Goal: Communication & Community: Answer question/provide support

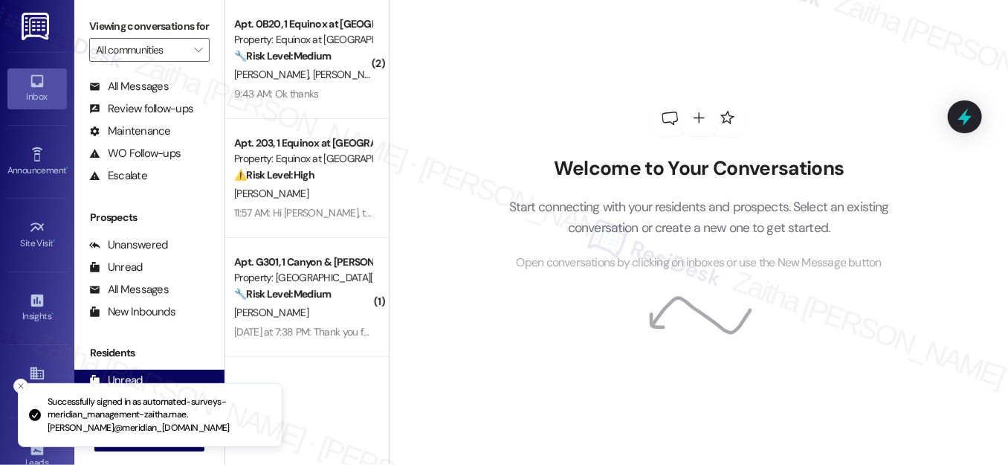
scroll to position [200, 0]
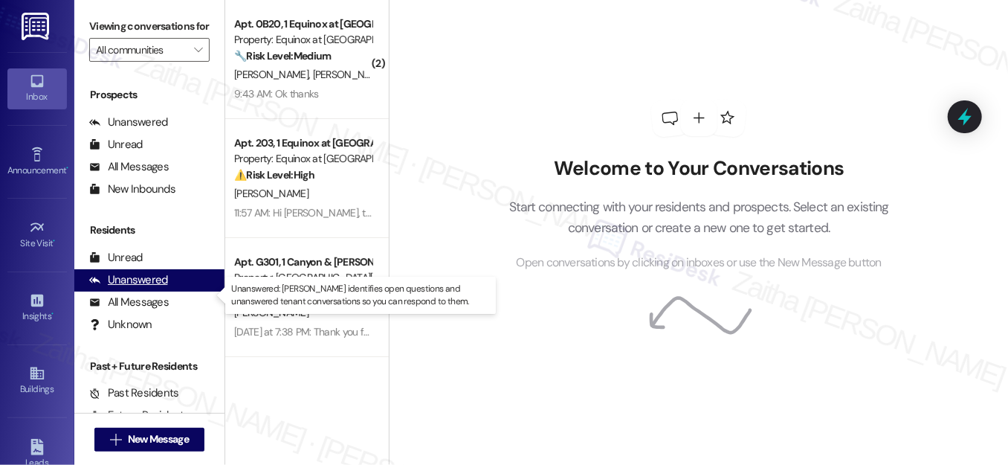
click at [149, 288] on div "Unanswered" at bounding box center [128, 280] width 79 height 16
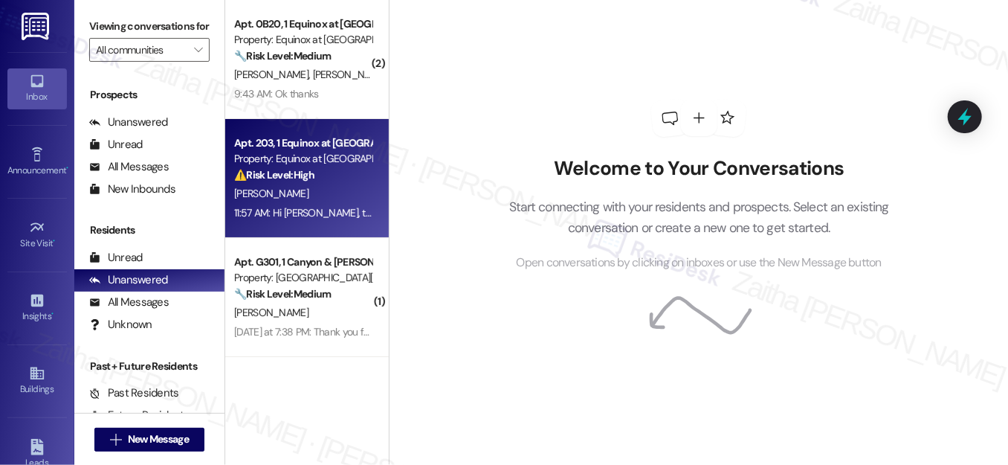
click at [298, 193] on div "A. Reeves" at bounding box center [303, 193] width 140 height 19
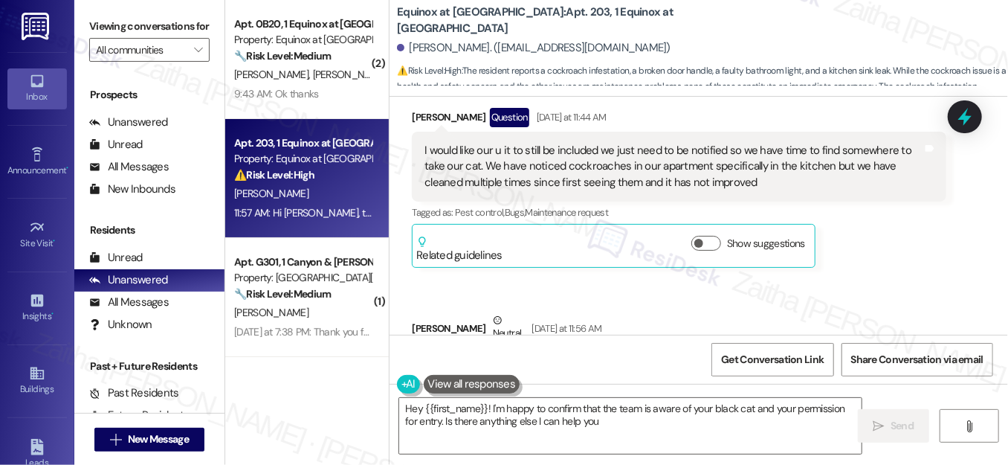
scroll to position [2477, 0]
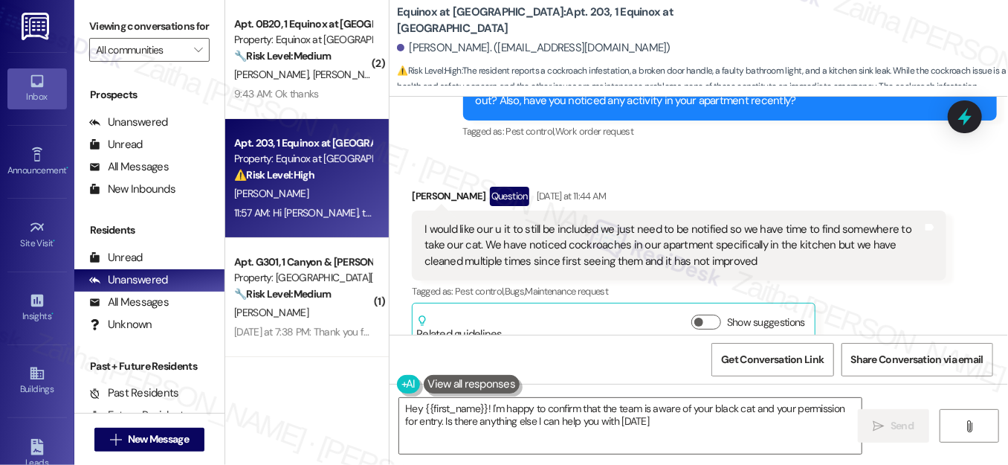
type textarea "Hey {{first_name}}! I'm happy to confirm that the team is aware of your black c…"
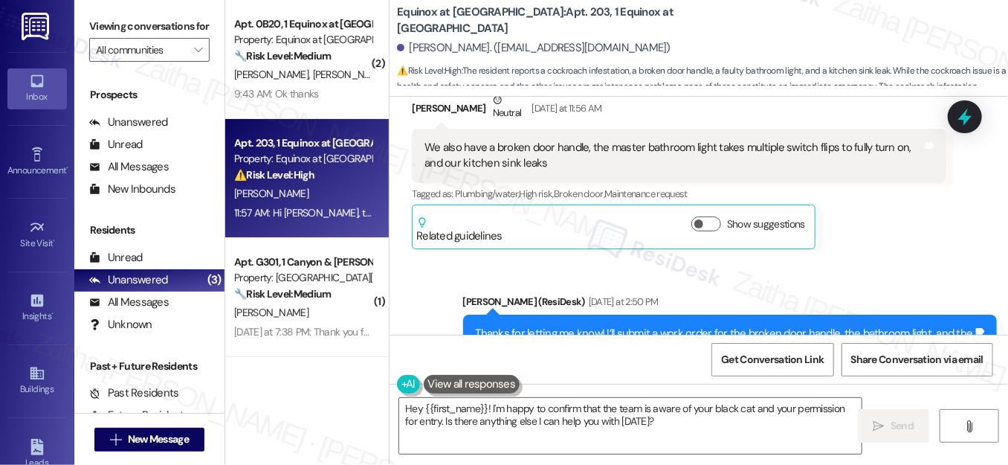
scroll to position [2755, 0]
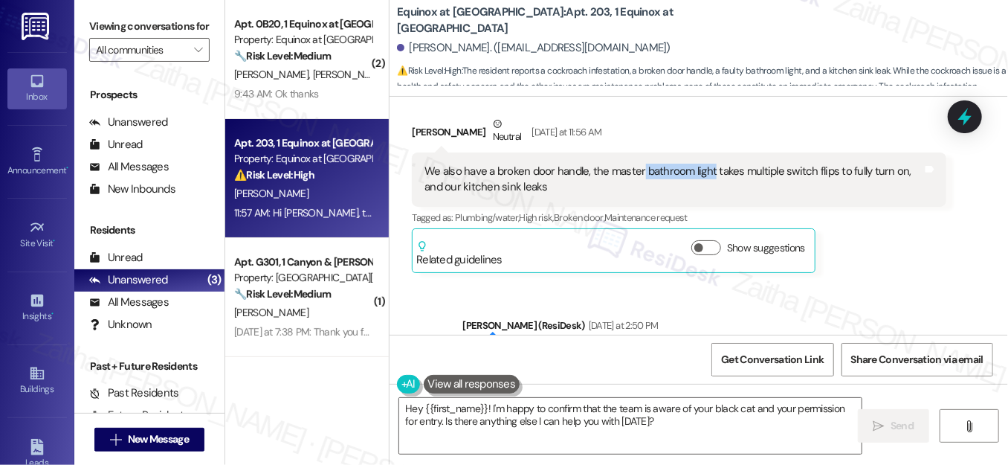
drag, startPoint x: 639, startPoint y: 169, endPoint x: 708, endPoint y: 172, distance: 69.9
click at [708, 172] on div "We also have a broken door handle, the master bathroom light takes multiple swi…" at bounding box center [672, 180] width 497 height 32
drag, startPoint x: 656, startPoint y: 186, endPoint x: 647, endPoint y: 184, distance: 8.3
click at [656, 186] on div "We also have a broken door handle, the master bathroom light takes multiple swi…" at bounding box center [672, 180] width 497 height 32
drag, startPoint x: 608, startPoint y: 167, endPoint x: 616, endPoint y: 168, distance: 8.3
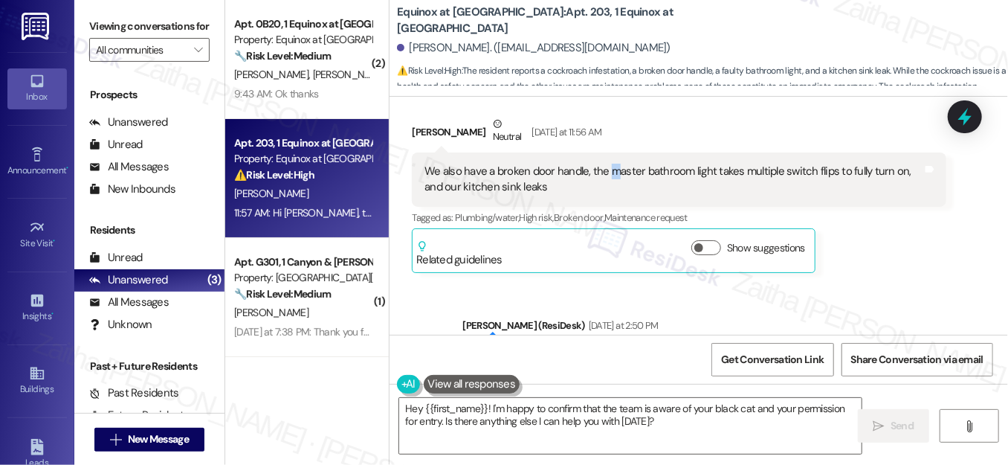
click at [616, 168] on div "We also have a broken door handle, the master bathroom light takes multiple swi…" at bounding box center [672, 180] width 497 height 32
click at [607, 172] on div "We also have a broken door handle, the master bathroom light takes multiple swi…" at bounding box center [672, 180] width 497 height 32
drag, startPoint x: 607, startPoint y: 172, endPoint x: 707, endPoint y: 168, distance: 100.4
click at [707, 168] on div "We also have a broken door handle, the master bathroom light takes multiple swi…" at bounding box center [672, 180] width 497 height 32
copy div "master bathroom light"
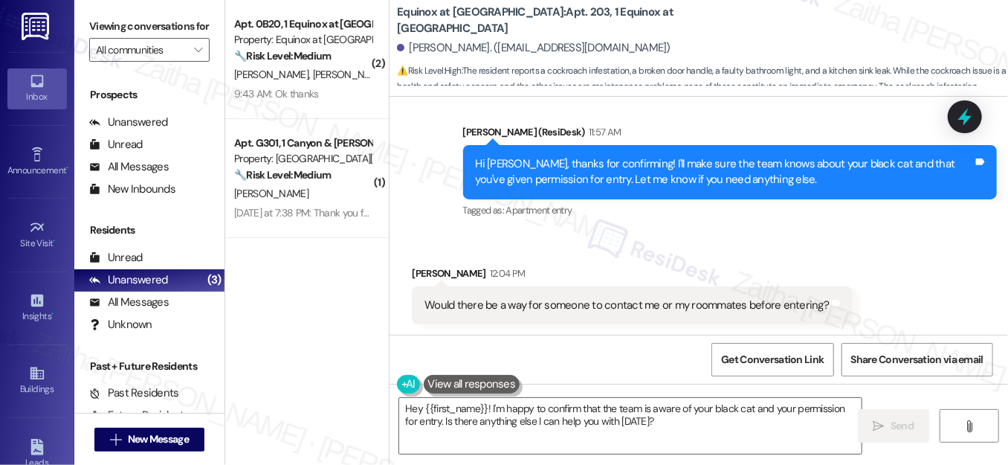
scroll to position [3263, 0]
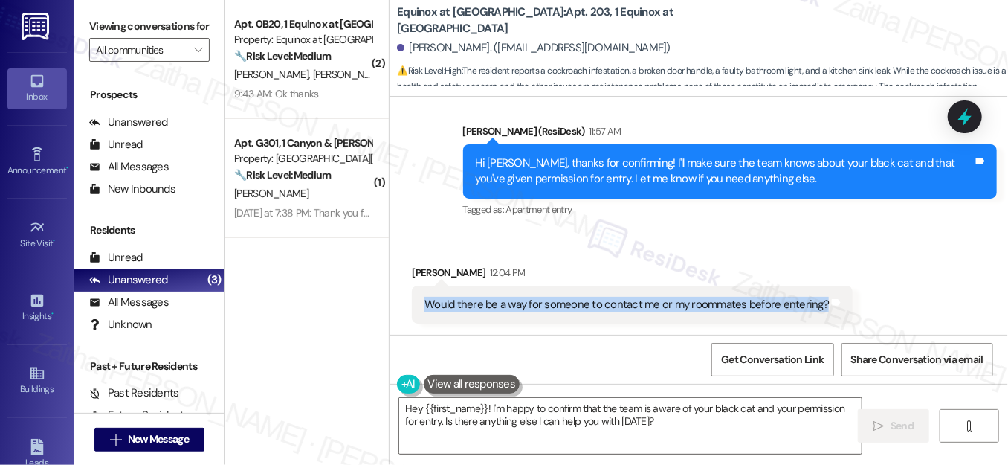
drag, startPoint x: 416, startPoint y: 300, endPoint x: 850, endPoint y: 295, distance: 433.4
click at [850, 295] on div "Received via SMS Anna Reeves 12:04 PM Would there be a way for someone to conta…" at bounding box center [632, 293] width 463 height 81
copy div "Would there be a way for someone to contact me or my roommates before entering?…"
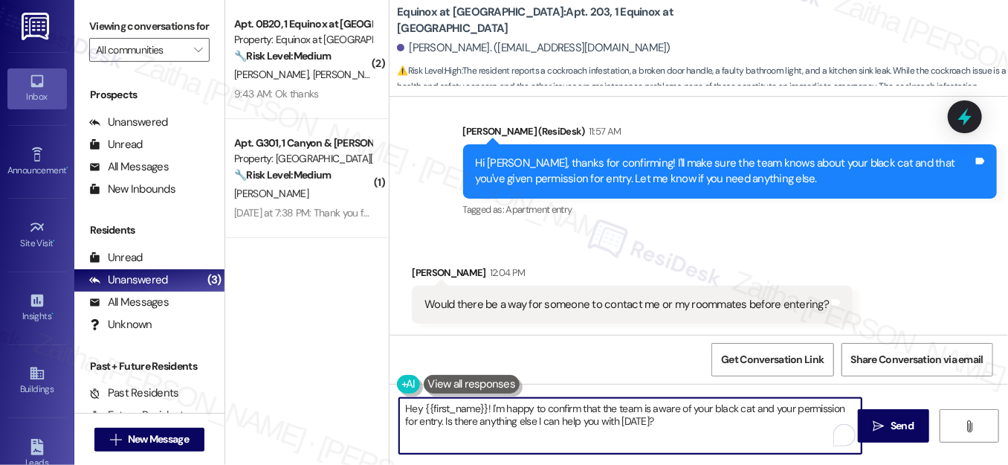
drag, startPoint x: 400, startPoint y: 406, endPoint x: 664, endPoint y: 447, distance: 267.0
click at [664, 447] on textarea "Hey {{first_name}}! I'm happy to confirm that the team is aware of your black c…" at bounding box center [630, 426] width 462 height 56
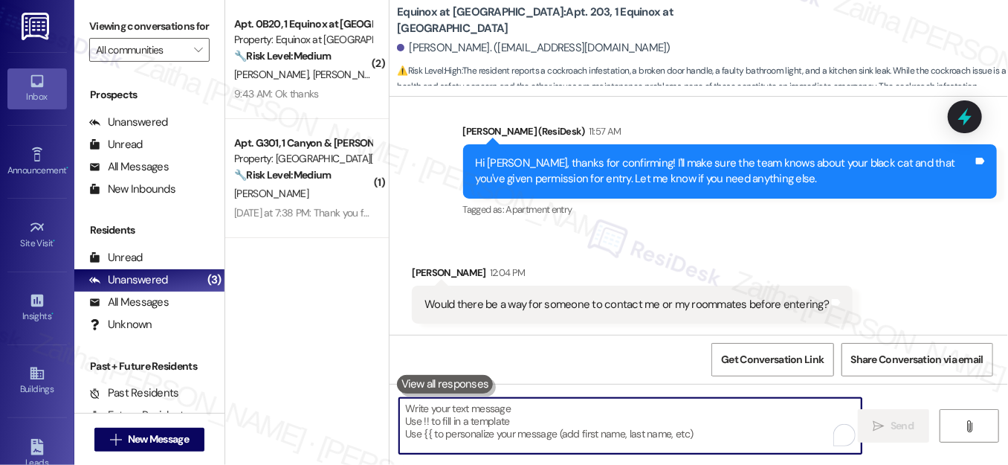
paste textarea "I’ll add a note in the work order requesting that the team contact you or your …"
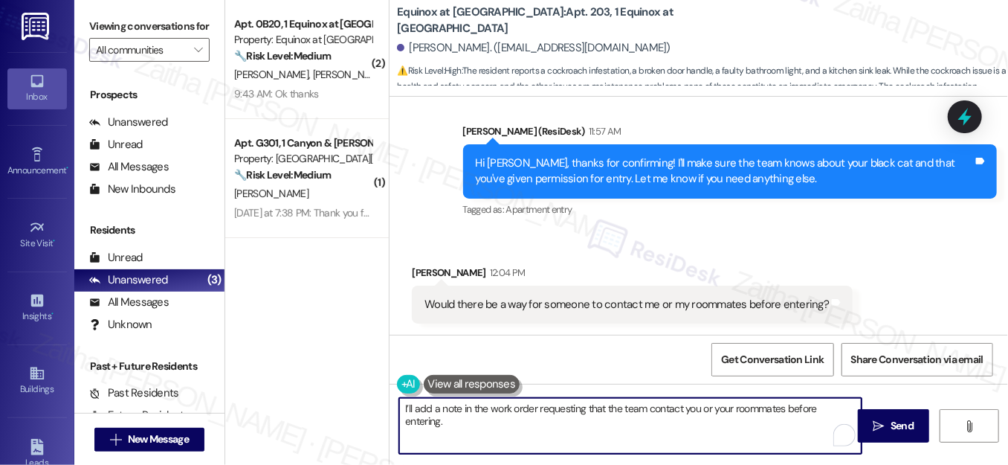
type textarea "I’ll add a note in the work order requesting that the team contact you or your …"
click at [399, 406] on textarea "I’ll add a note in the work order requesting that the team contact you or your …" at bounding box center [630, 426] width 462 height 56
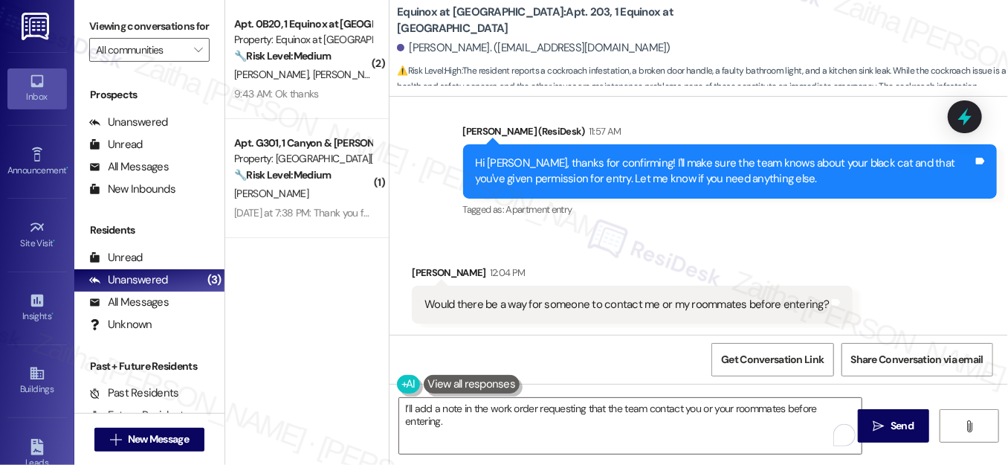
click at [466, 388] on button at bounding box center [472, 384] width 97 height 19
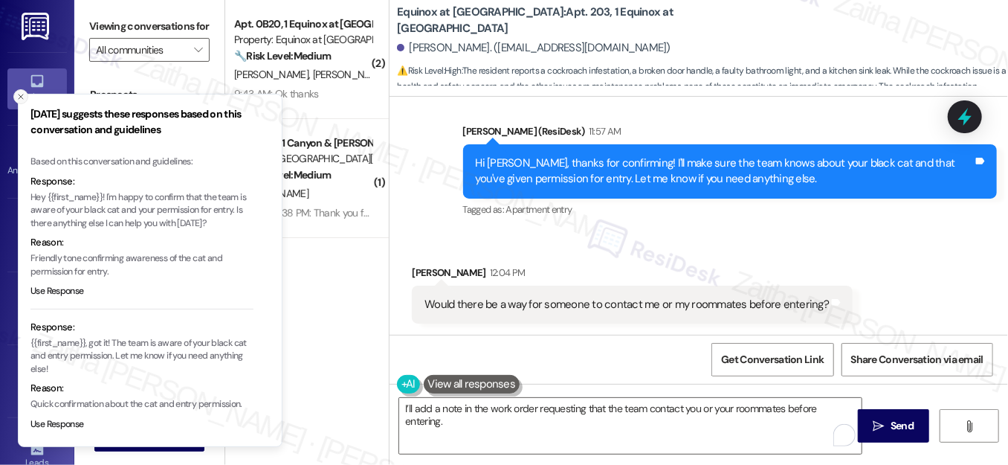
click at [19, 95] on line "Close toast" at bounding box center [21, 96] width 4 height 4
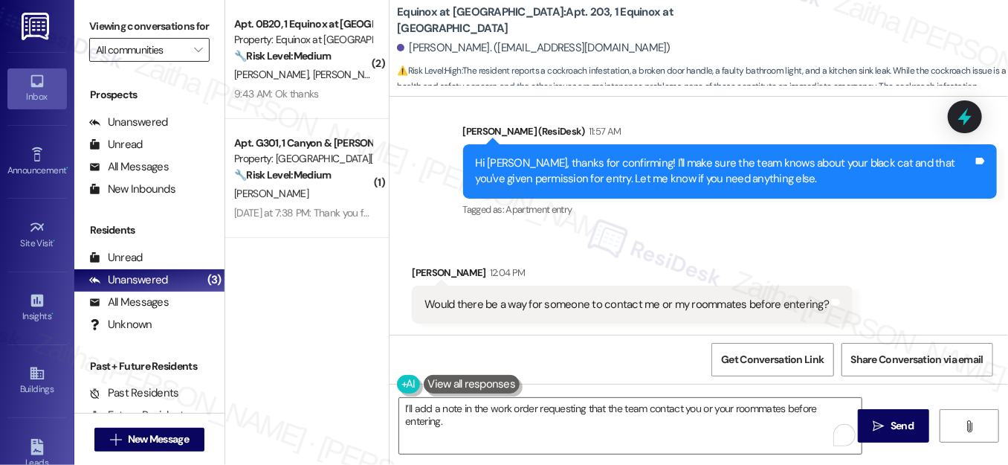
click at [136, 62] on input "All communities" at bounding box center [141, 50] width 90 height 24
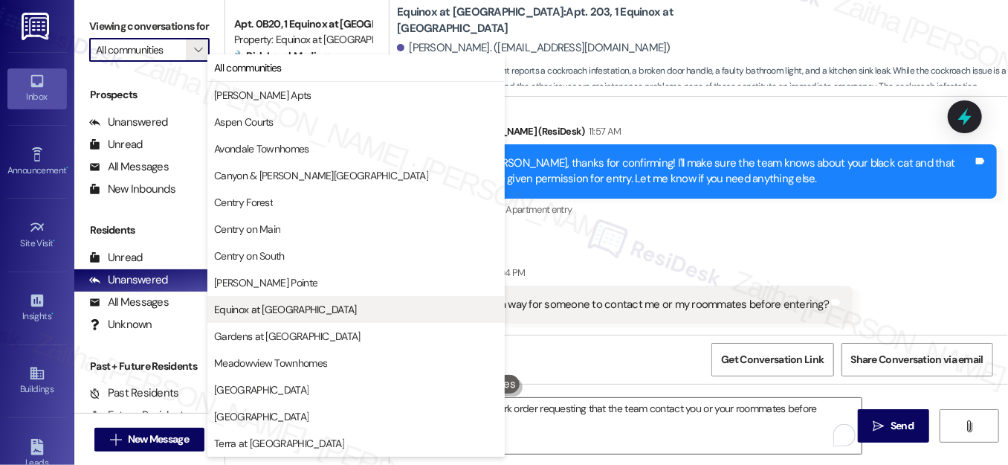
click at [279, 306] on span "Equinox at [GEOGRAPHIC_DATA]" at bounding box center [285, 309] width 142 height 15
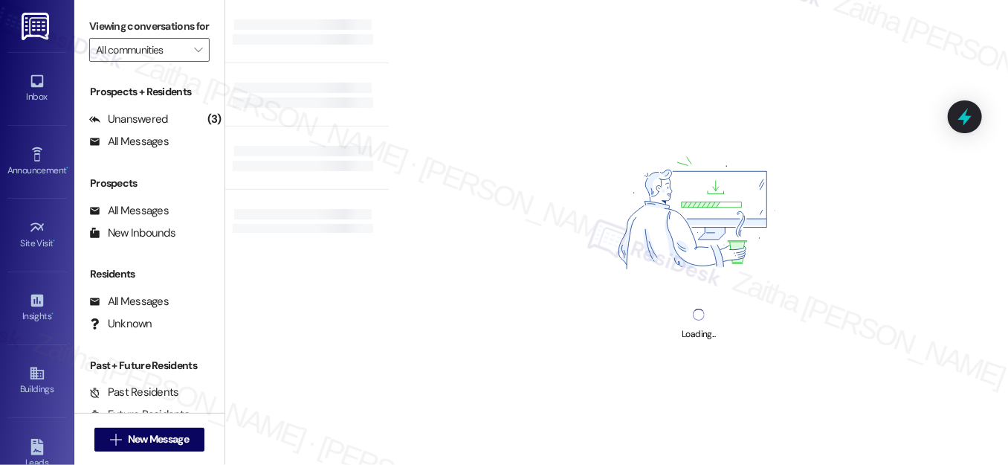
type input "Equinox at [GEOGRAPHIC_DATA]"
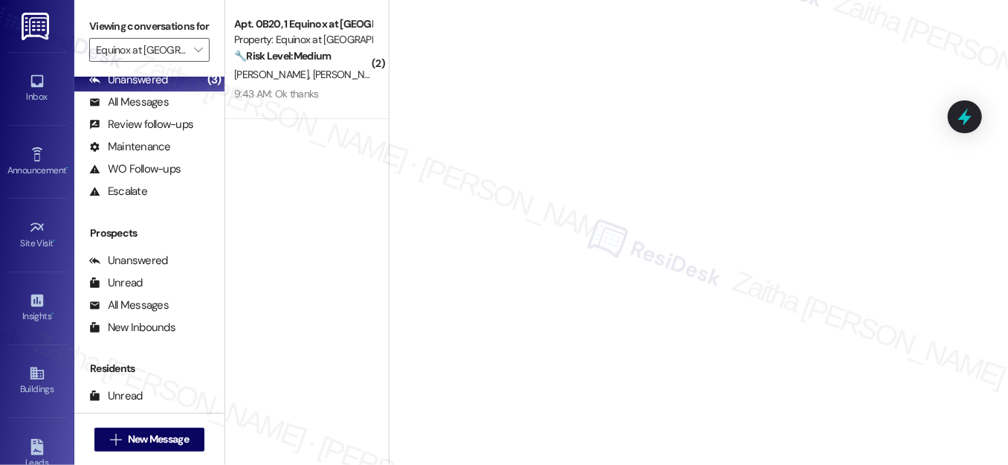
scroll to position [200, 0]
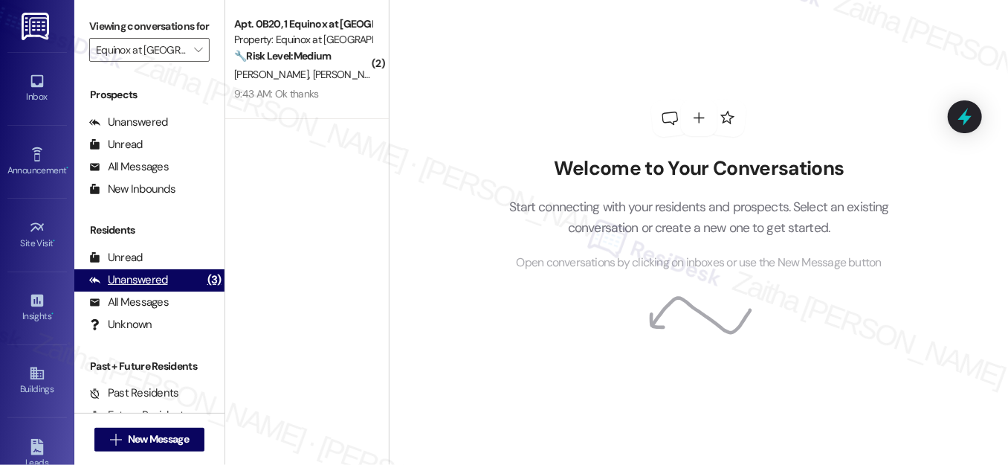
click at [138, 288] on div "Unanswered" at bounding box center [128, 280] width 79 height 16
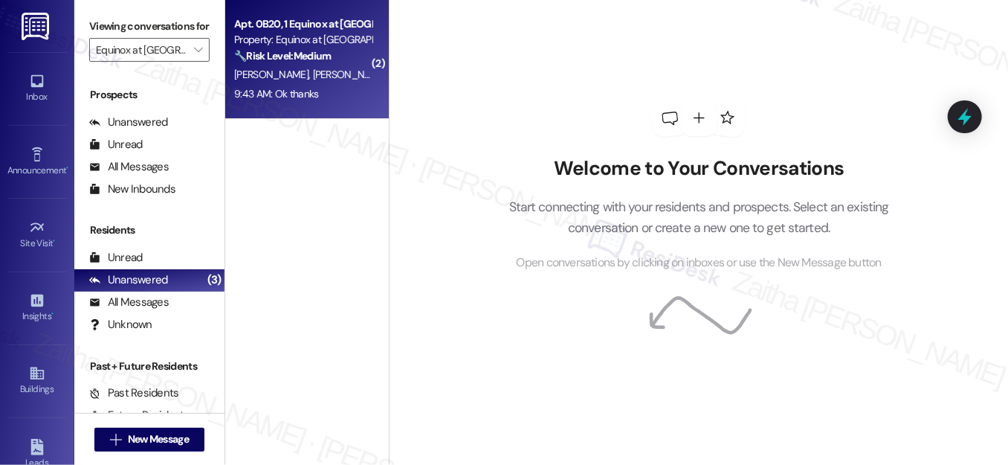
click at [354, 93] on div "9:43 AM: Ok thanks 9:43 AM: Ok thanks" at bounding box center [303, 94] width 140 height 19
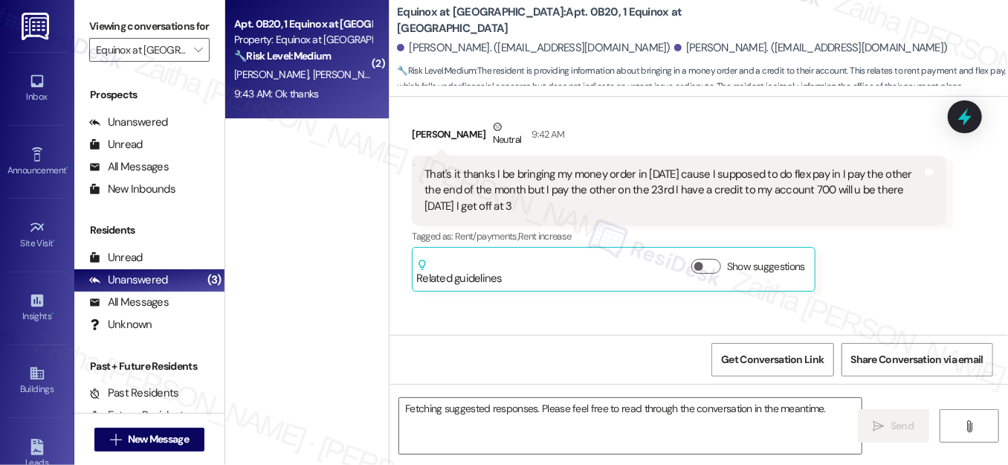
scroll to position [4959, 0]
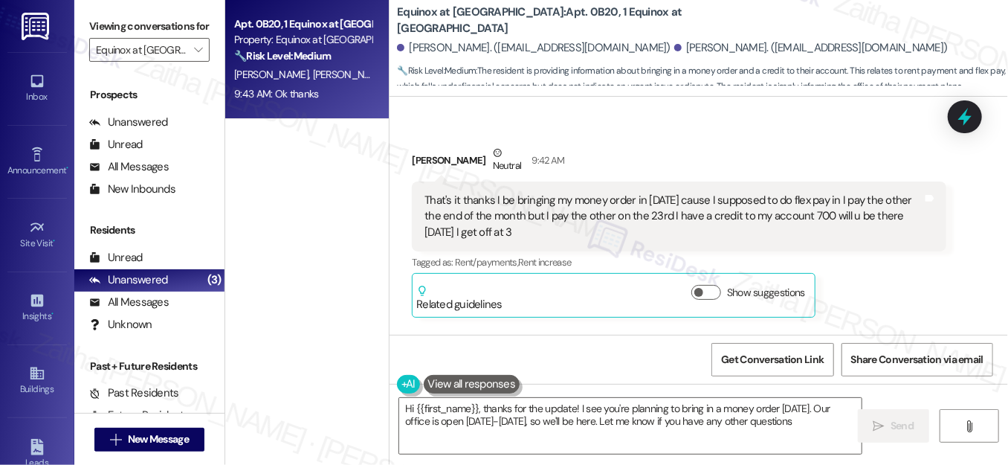
type textarea "Hi {{first_name}}, thanks for the update! I see you're planning to bring in a m…"
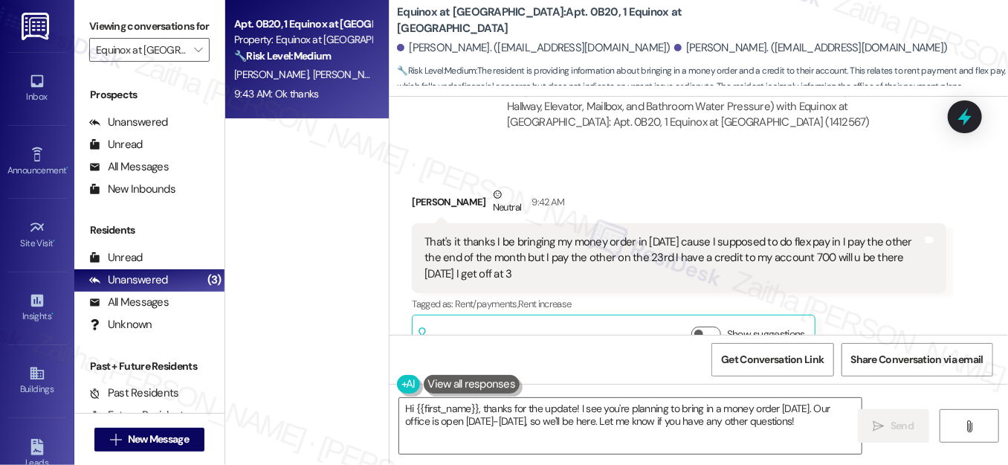
scroll to position [4690, 0]
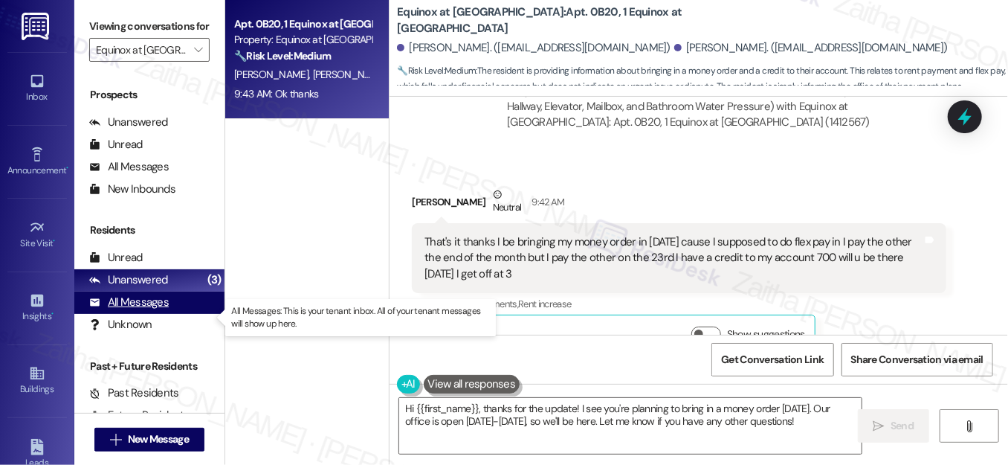
click at [120, 310] on div "All Messages" at bounding box center [129, 302] width 80 height 16
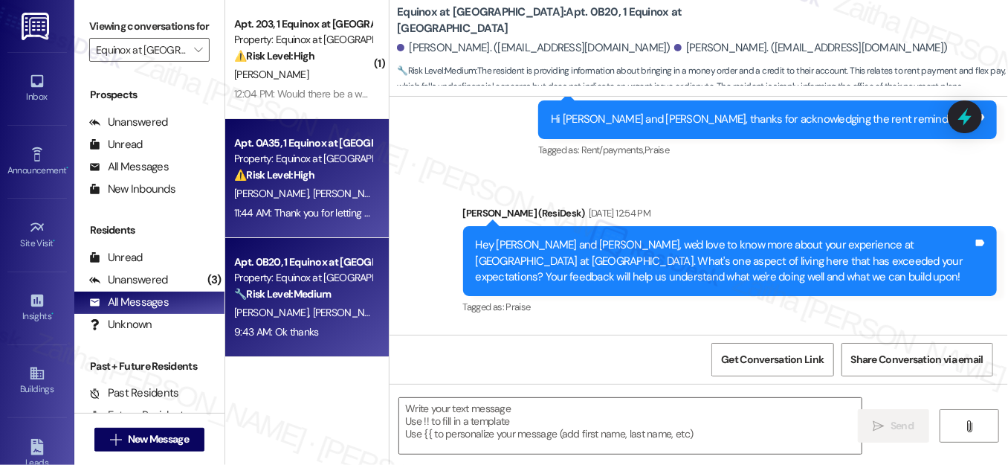
type textarea "Fetching suggested responses. Please feel free to read through the conversation…"
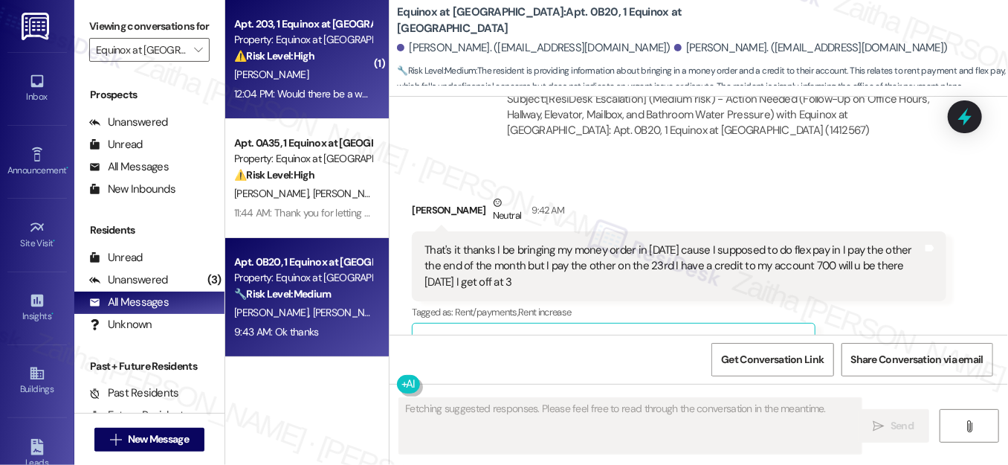
scroll to position [4959, 0]
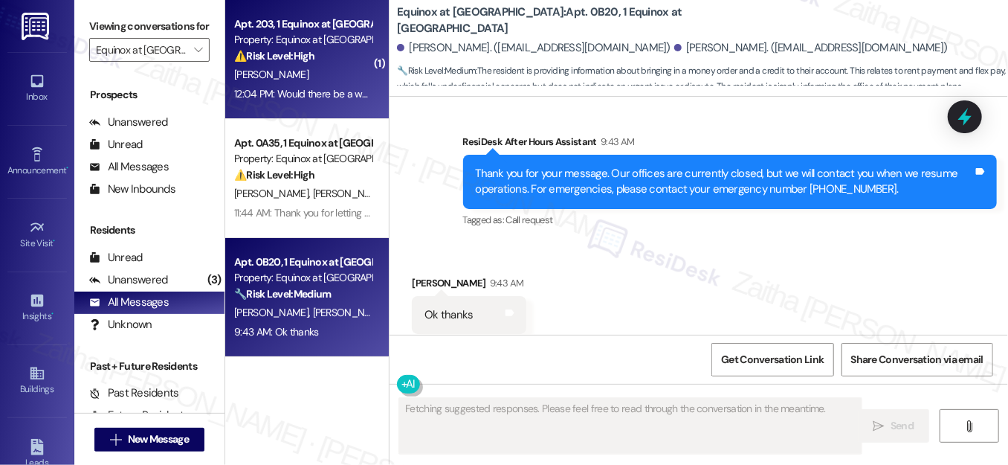
click at [345, 61] on div "⚠️ Risk Level: High The resident reports a cockroach infestation, a broken door…" at bounding box center [303, 56] width 138 height 16
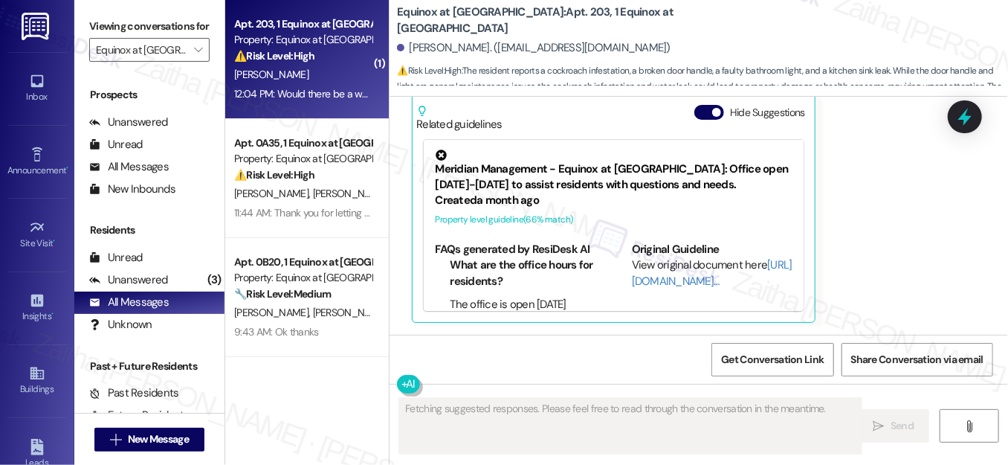
scroll to position [3517, 0]
click at [702, 112] on button "Hide Suggestions" at bounding box center [709, 113] width 30 height 15
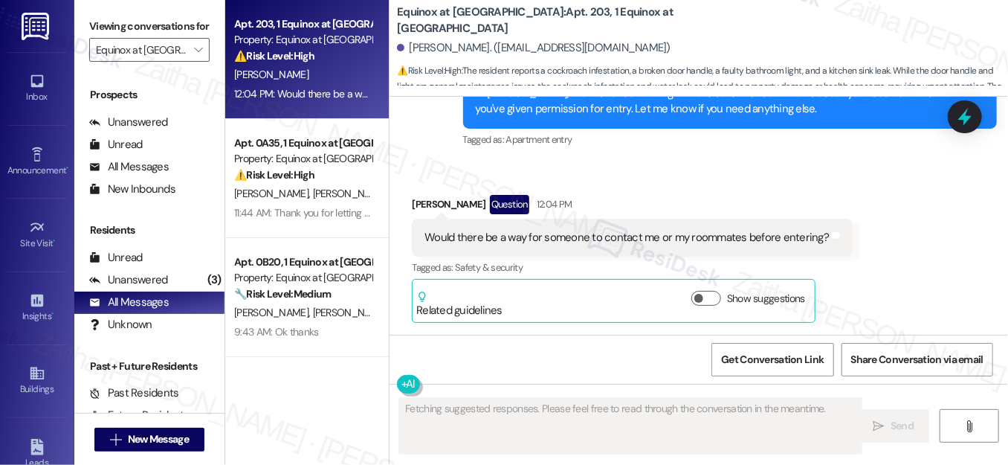
scroll to position [3332, 0]
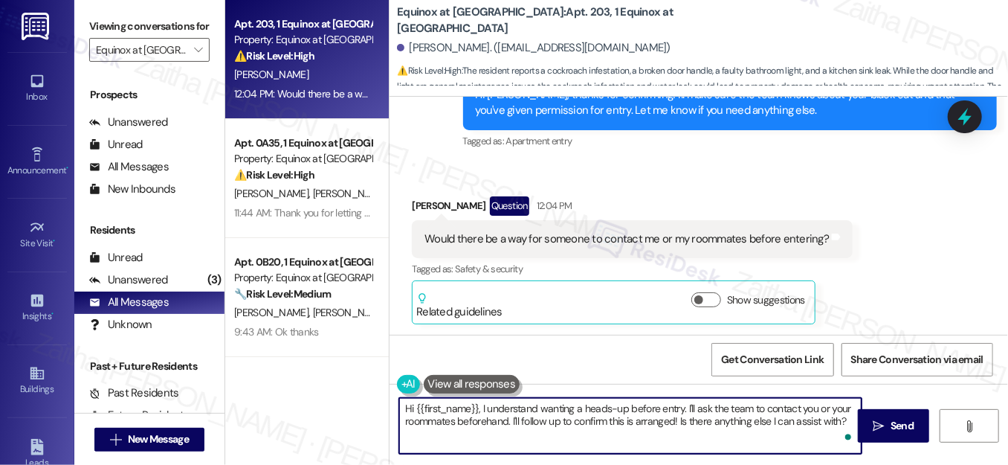
drag, startPoint x: 477, startPoint y: 407, endPoint x: 384, endPoint y: 404, distance: 93.0
click at [384, 404] on div "Apt. 203, 1 Equinox at Midtown Property: Equinox at Midtown ⚠️ Risk Level: High…" at bounding box center [616, 232] width 783 height 465
drag, startPoint x: 604, startPoint y: 398, endPoint x: 801, endPoint y: 436, distance: 199.9
click at [801, 436] on textarea "I understand wanting a heads-up before entry. I'll ask the team to contact you …" at bounding box center [630, 426] width 462 height 56
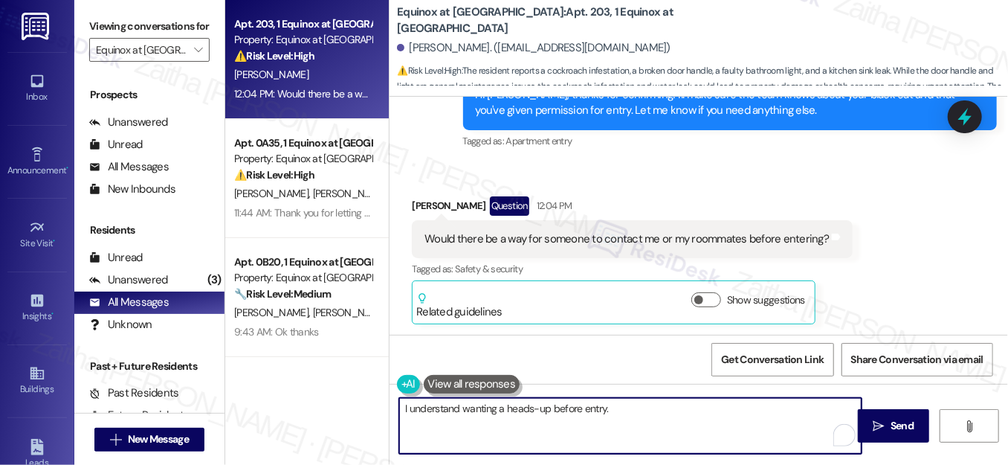
paste textarea "I’ll add a note in the work order requesting that the team contact you or your …"
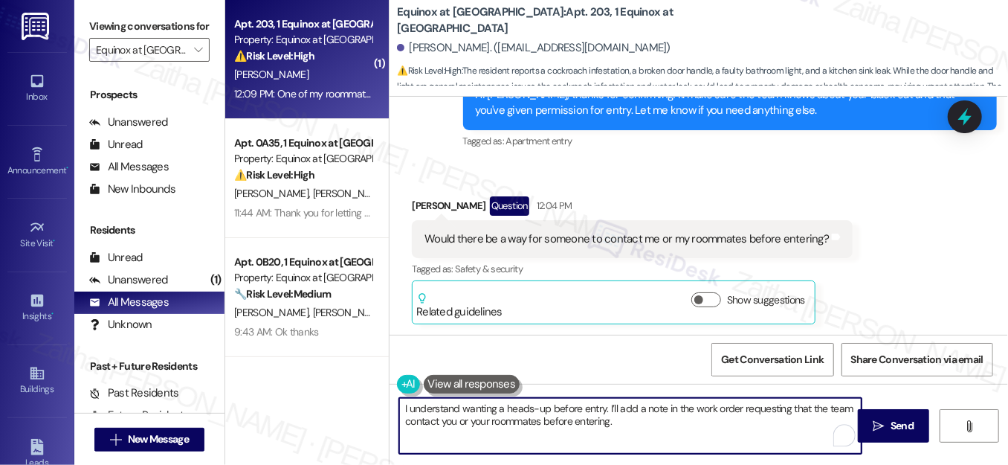
paste textarea "Could you let me know which door has the broken handle?"
paste textarea "Also, could you share the best contact number(s) for you or your roommates so w…"
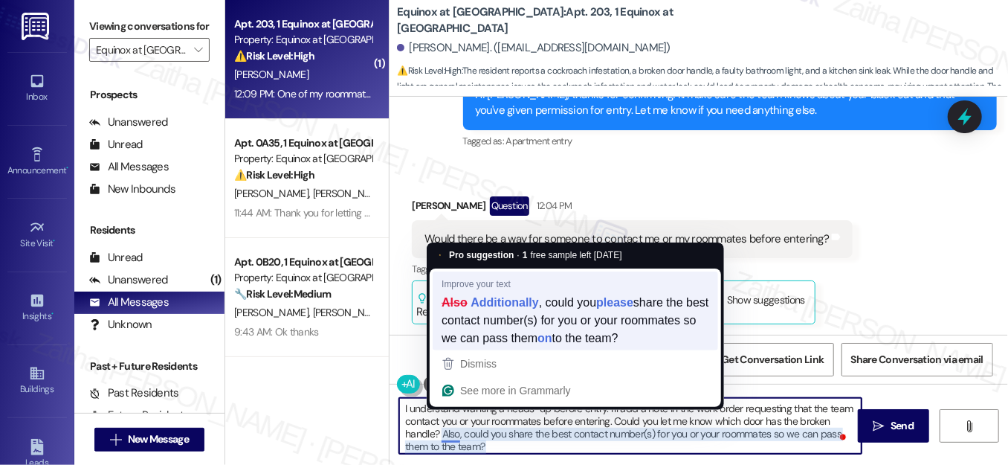
paste textarea "dditionally, could you please share the best contact number(s) for you or your …"
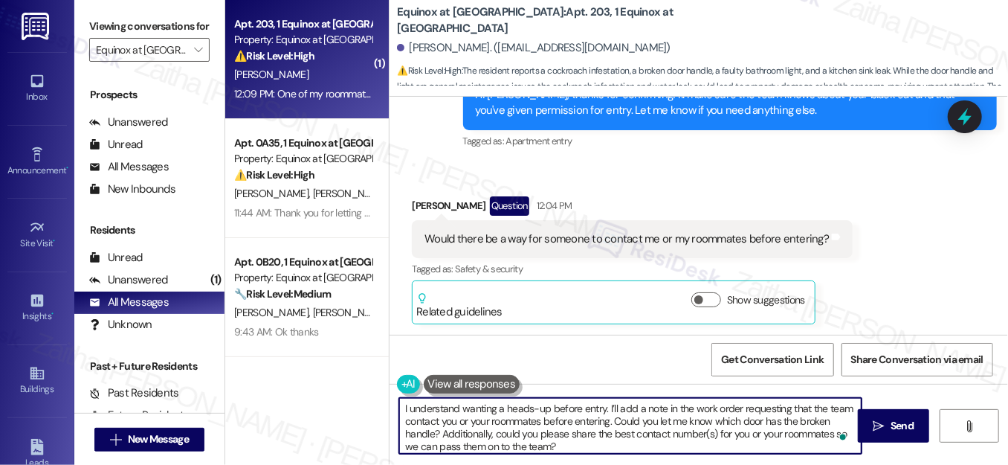
click at [610, 421] on textarea "I understand wanting a heads-up before entry. I’ll add a note in the work order…" at bounding box center [630, 426] width 462 height 56
click at [649, 440] on textarea "I understand wanting a heads-up before entry. I’ll add a note in the work order…" at bounding box center [630, 426] width 462 height 56
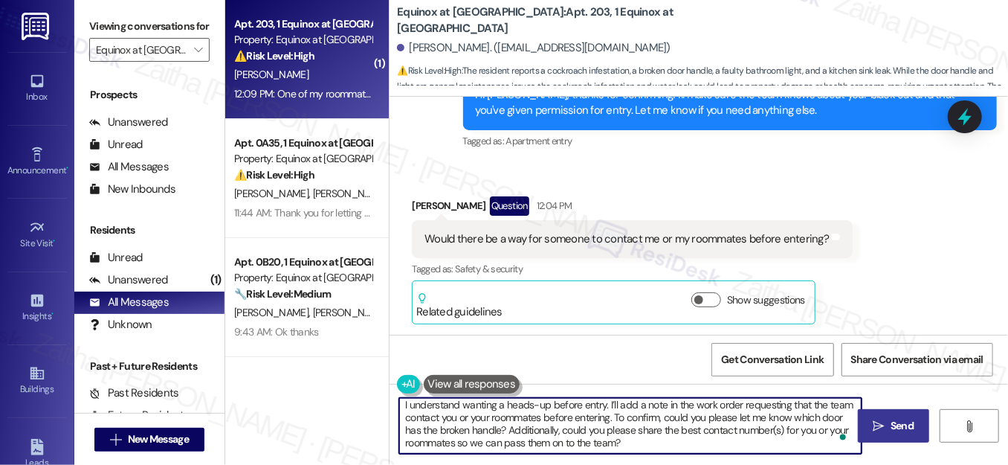
type textarea "I understand wanting a heads-up before entry. I’ll add a note in the work order…"
click at [895, 420] on span "Send" at bounding box center [901, 426] width 23 height 16
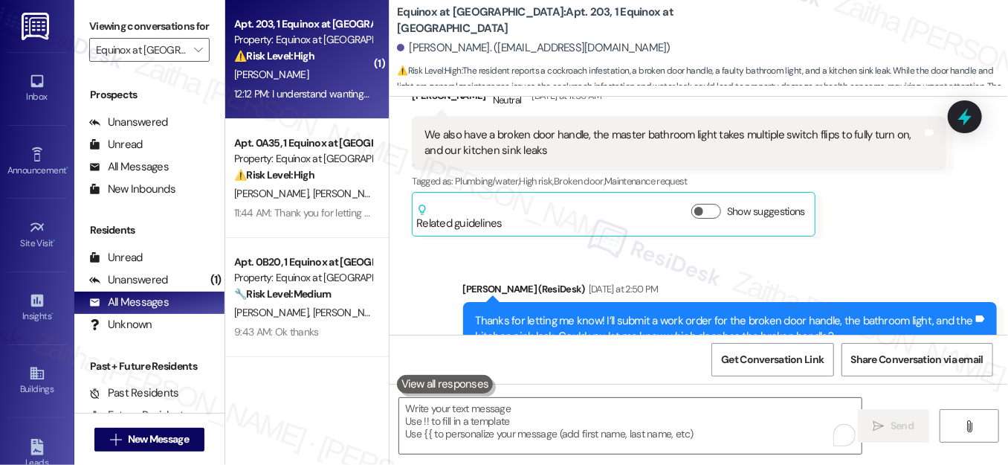
scroll to position [2724, 0]
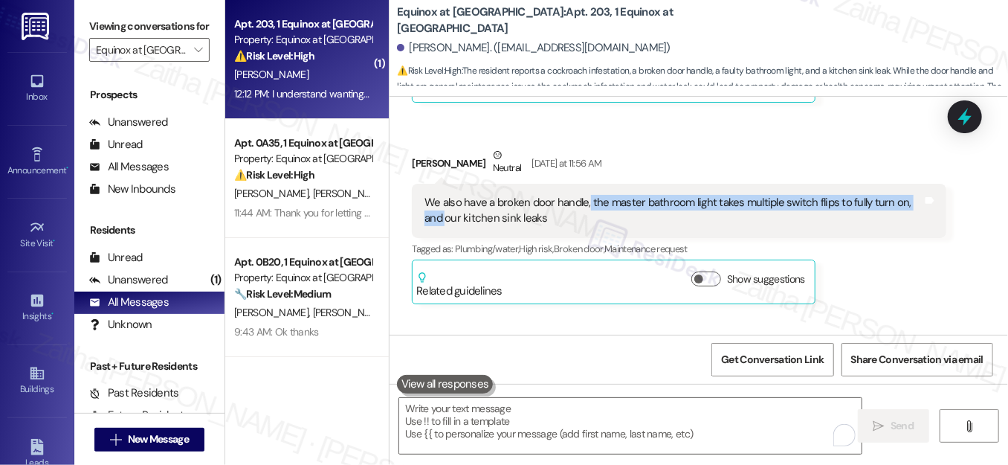
drag, startPoint x: 586, startPoint y: 198, endPoint x: 442, endPoint y: 213, distance: 145.0
click at [442, 213] on div "We also have a broken door handle, the master bathroom light takes multiple swi…" at bounding box center [672, 211] width 497 height 32
copy div "the master bathroom light takes multiple switch flips to fully turn on, and"
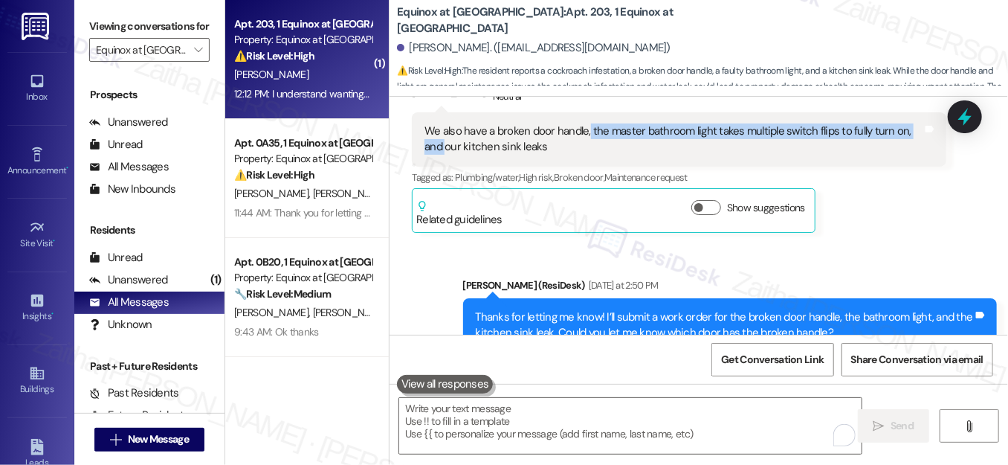
scroll to position [2793, 0]
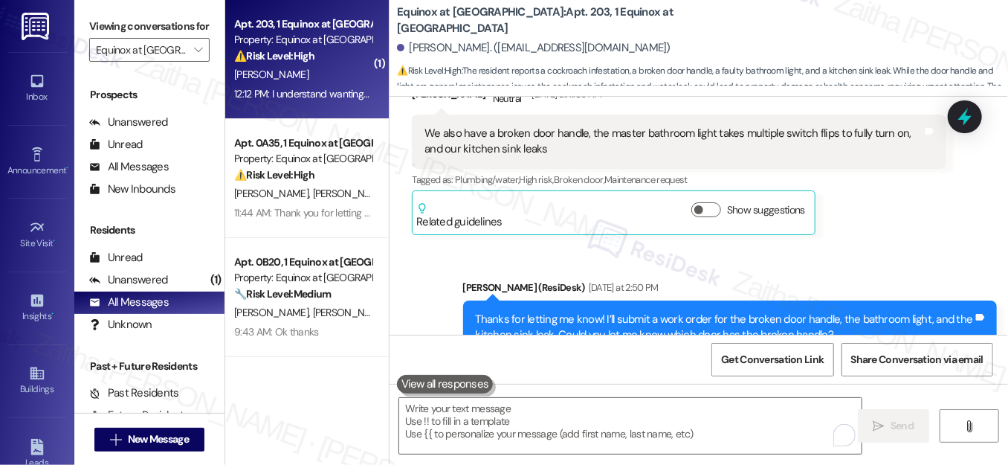
click at [835, 174] on div "Tagged as: Plumbing/water , Click to highlight conversations about Plumbing/wat…" at bounding box center [679, 180] width 534 height 22
drag, startPoint x: 458, startPoint y: 145, endPoint x: 566, endPoint y: 155, distance: 108.3
click at [566, 155] on div "We also have a broken door handle, the master bathroom light takes multiple swi…" at bounding box center [672, 142] width 497 height 32
copy div "kitchen sink leaks"
click at [876, 208] on div "Anna Reeves Neutral Yesterday at 11:56 AM We also have a broken door handle, th…" at bounding box center [679, 156] width 534 height 157
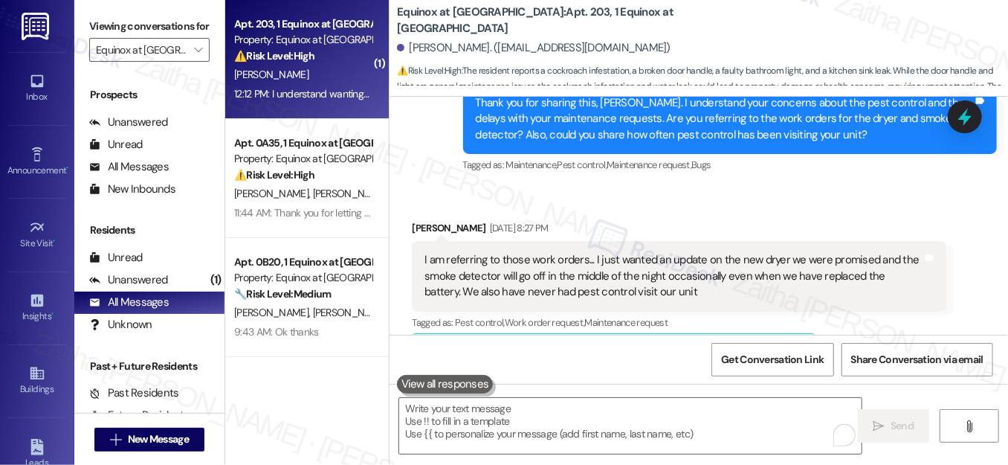
scroll to position [1846, 0]
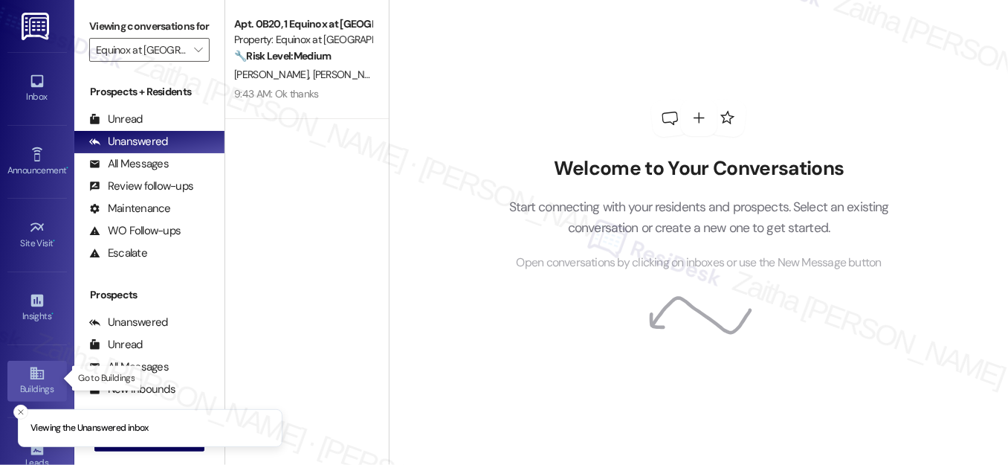
click at [33, 381] on div "Buildings" at bounding box center [37, 388] width 74 height 15
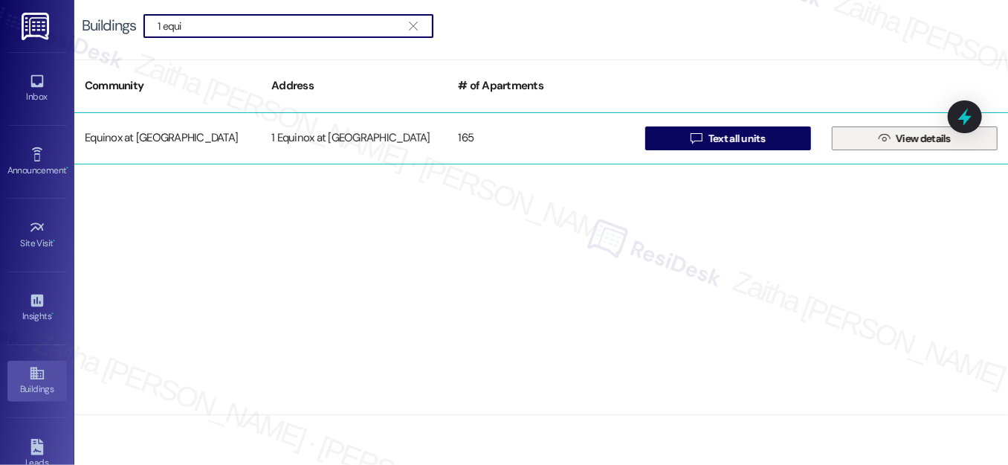
type input "1 equi"
click at [884, 140] on icon "" at bounding box center [884, 138] width 11 height 12
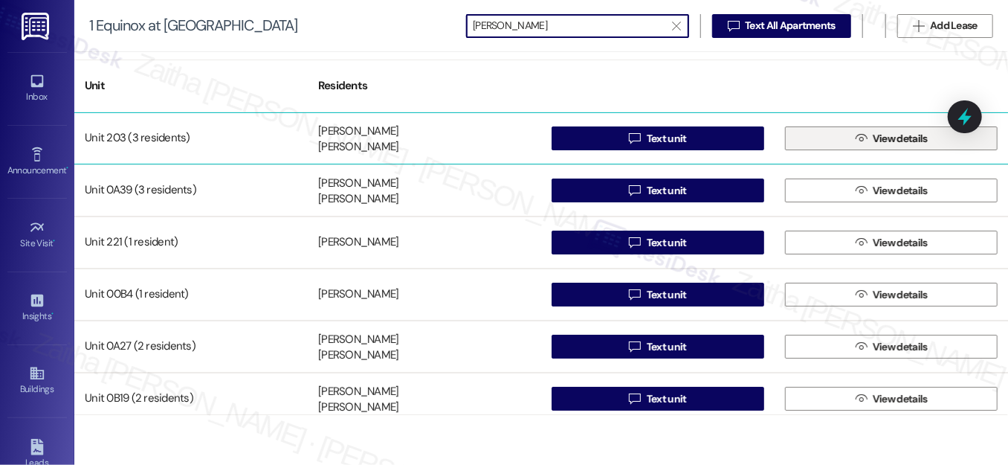
type input "[PERSON_NAME]"
click at [867, 146] on span " View details" at bounding box center [892, 138] width 78 height 22
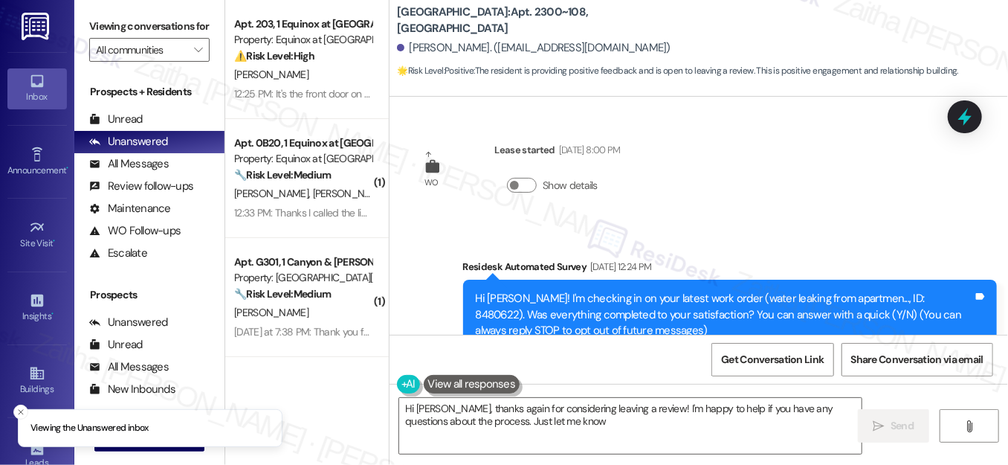
type textarea "Hi Neal, thanks again for considering leaving a review! I'm happy to help if yo…"
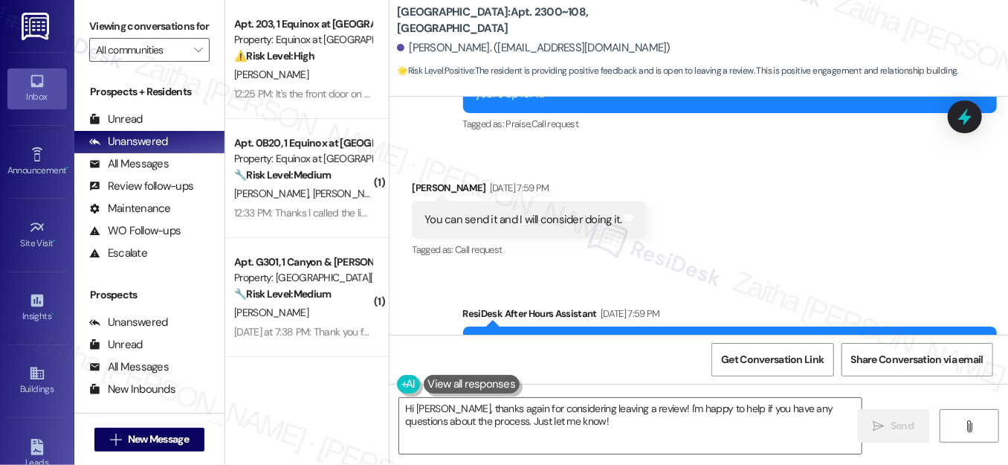
scroll to position [1934, 0]
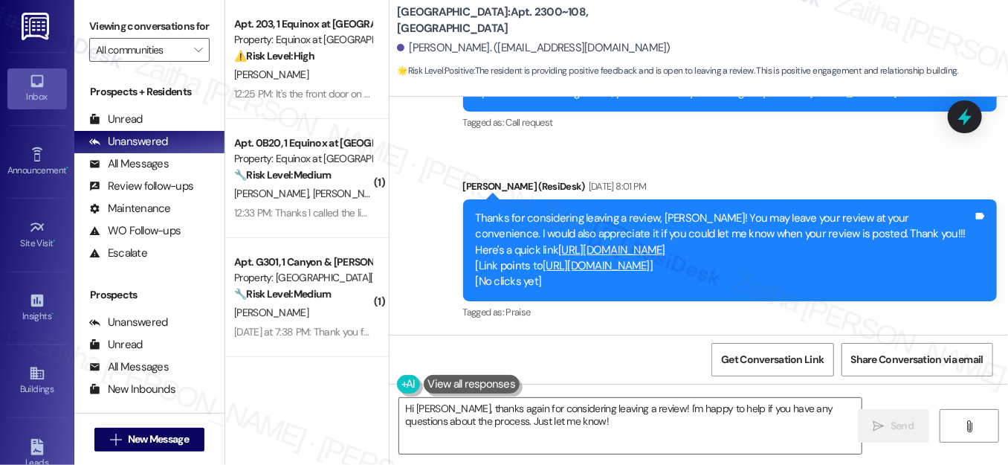
click at [634, 265] on link "https://search.google.com/local/writereview?placeid=ChIJO4plUZV0YIgRGxSCKvRL4Bg" at bounding box center [596, 265] width 107 height 15
